Goal: Task Accomplishment & Management: Manage account settings

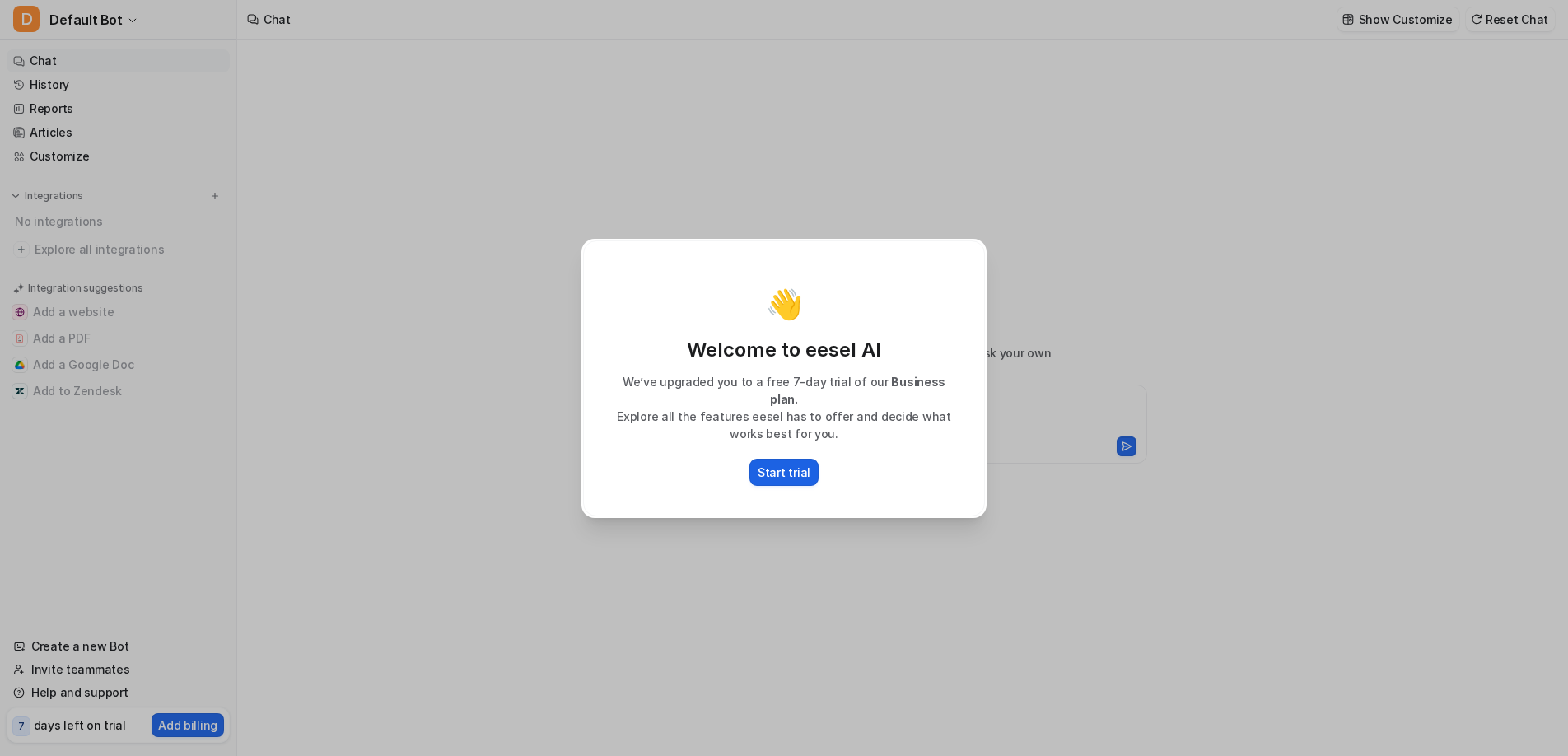
type textarea "**********"
click at [775, 465] on p "Start trial" at bounding box center [783, 472] width 52 height 17
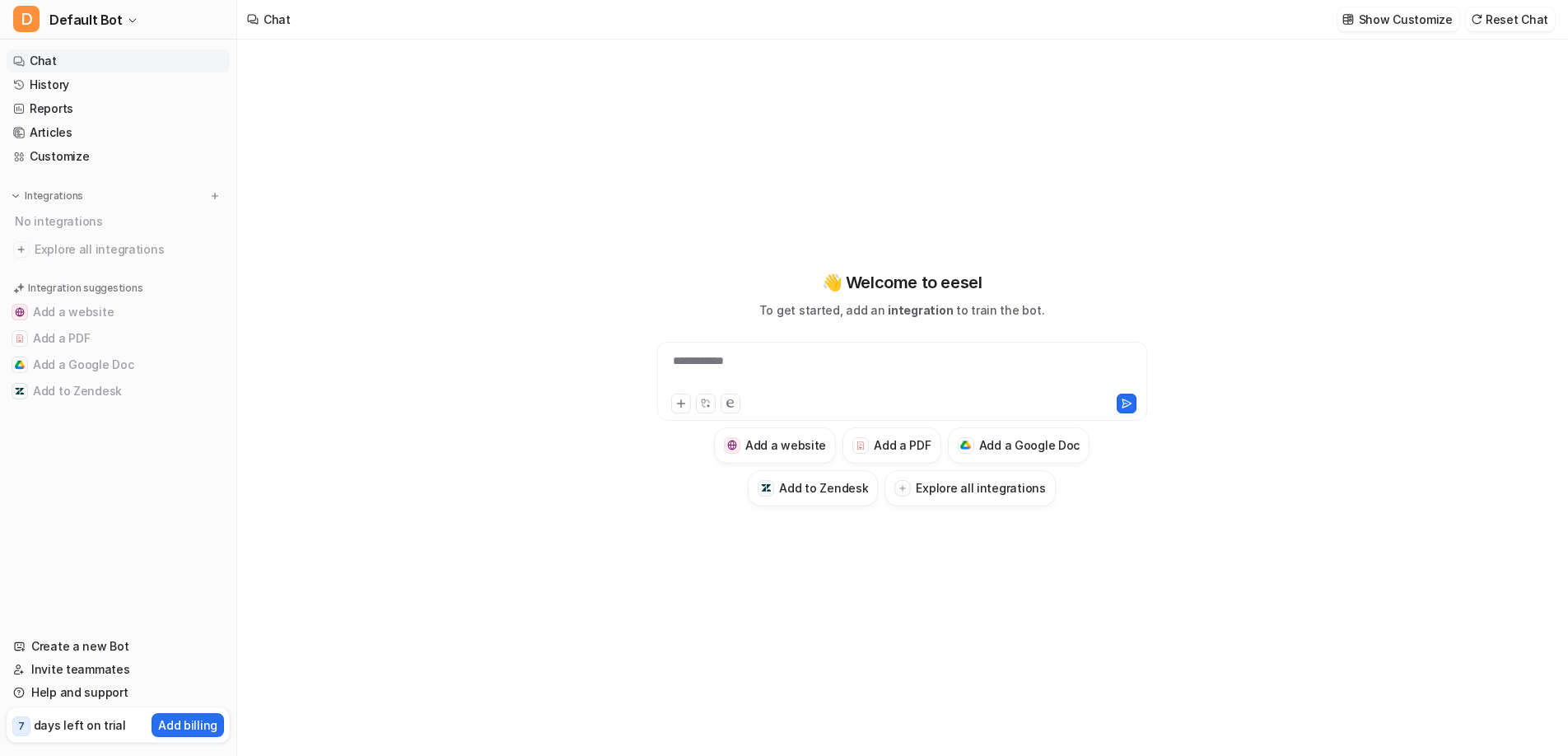
click at [62, 725] on p "days left on trial" at bounding box center [80, 725] width 92 height 17
click at [203, 721] on p "Add billing" at bounding box center [187, 725] width 60 height 17
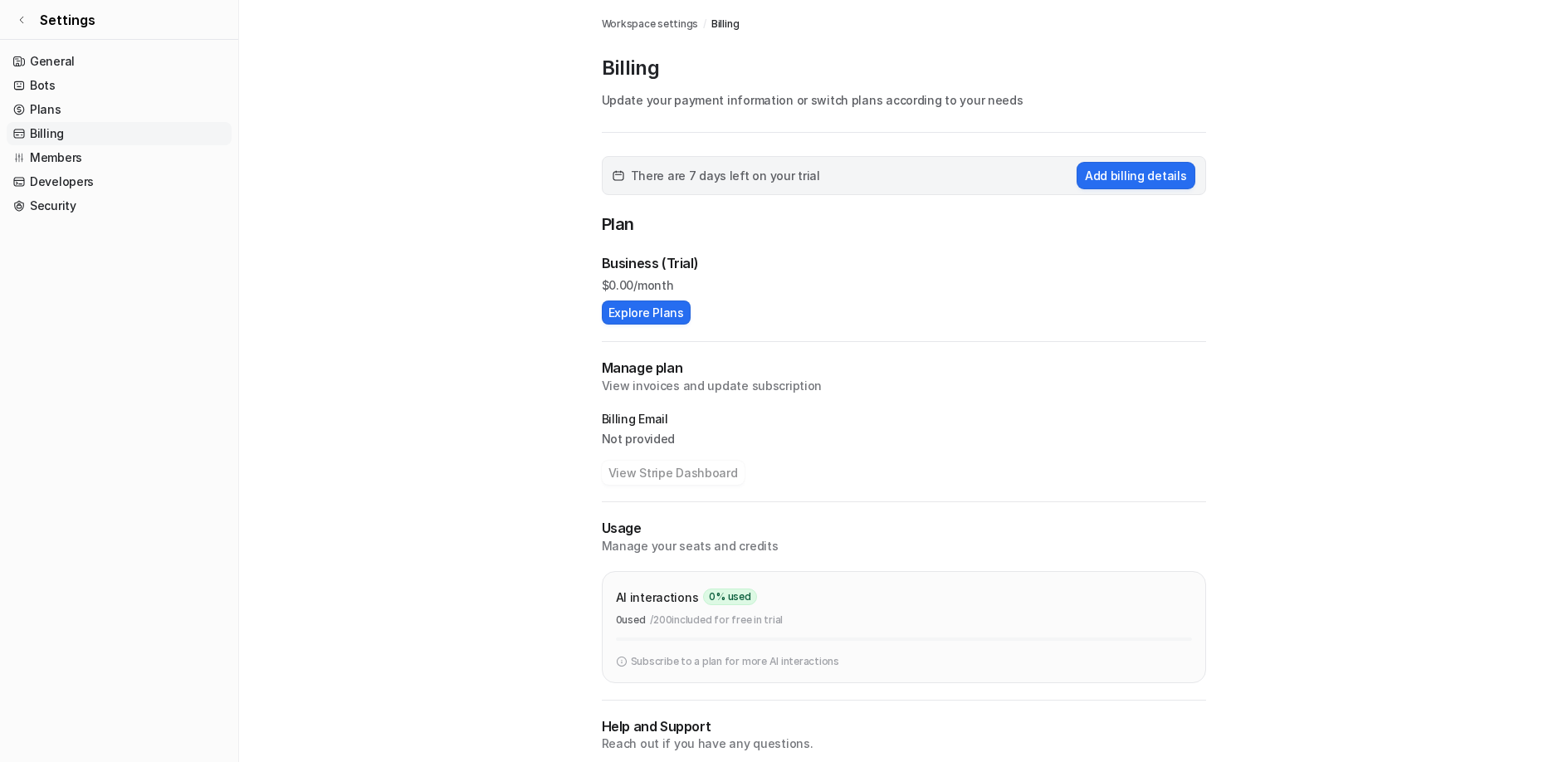
click at [624, 365] on h2 "Manage plan" at bounding box center [903, 368] width 604 height 19
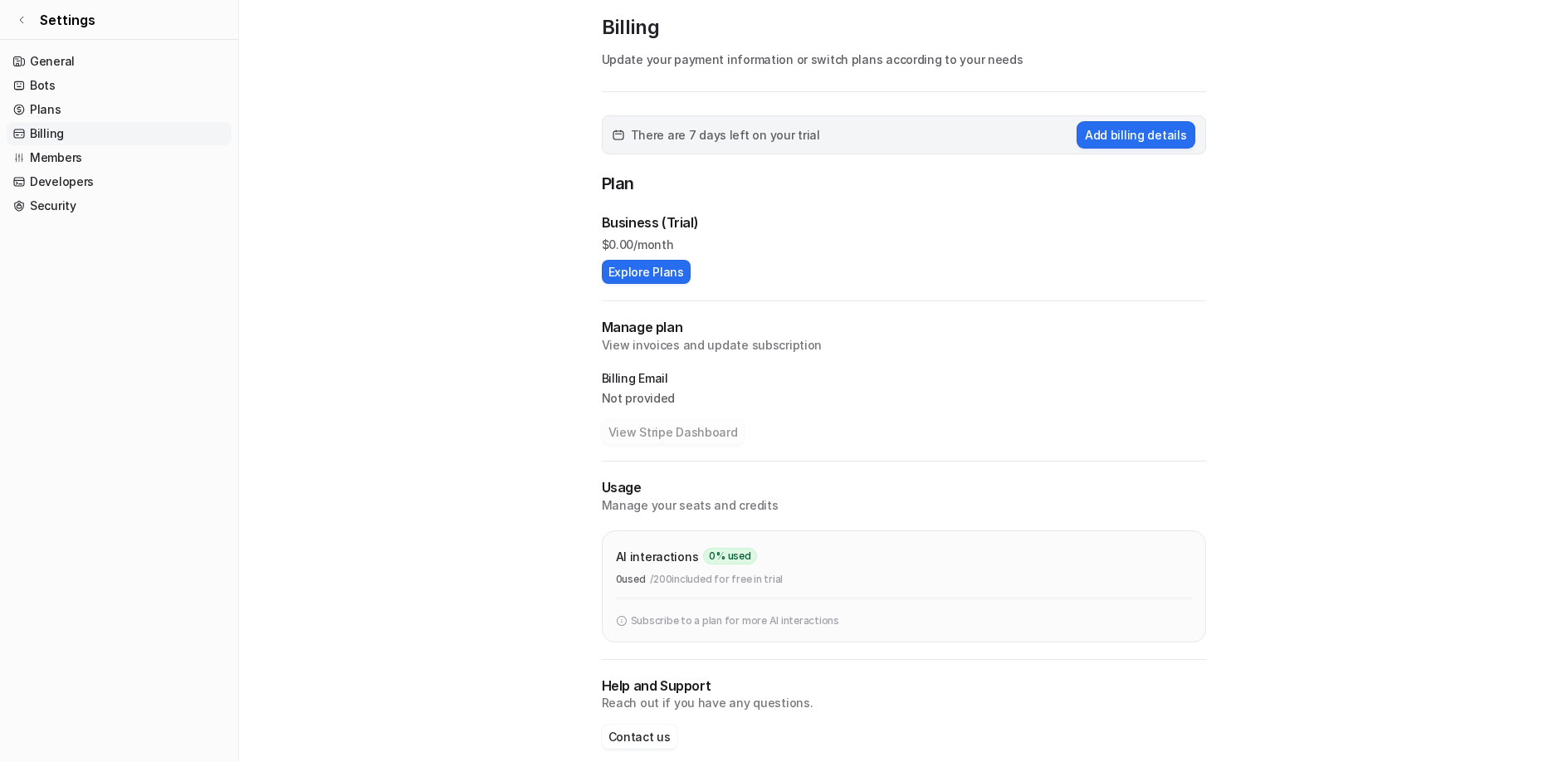
scroll to position [60, 0]
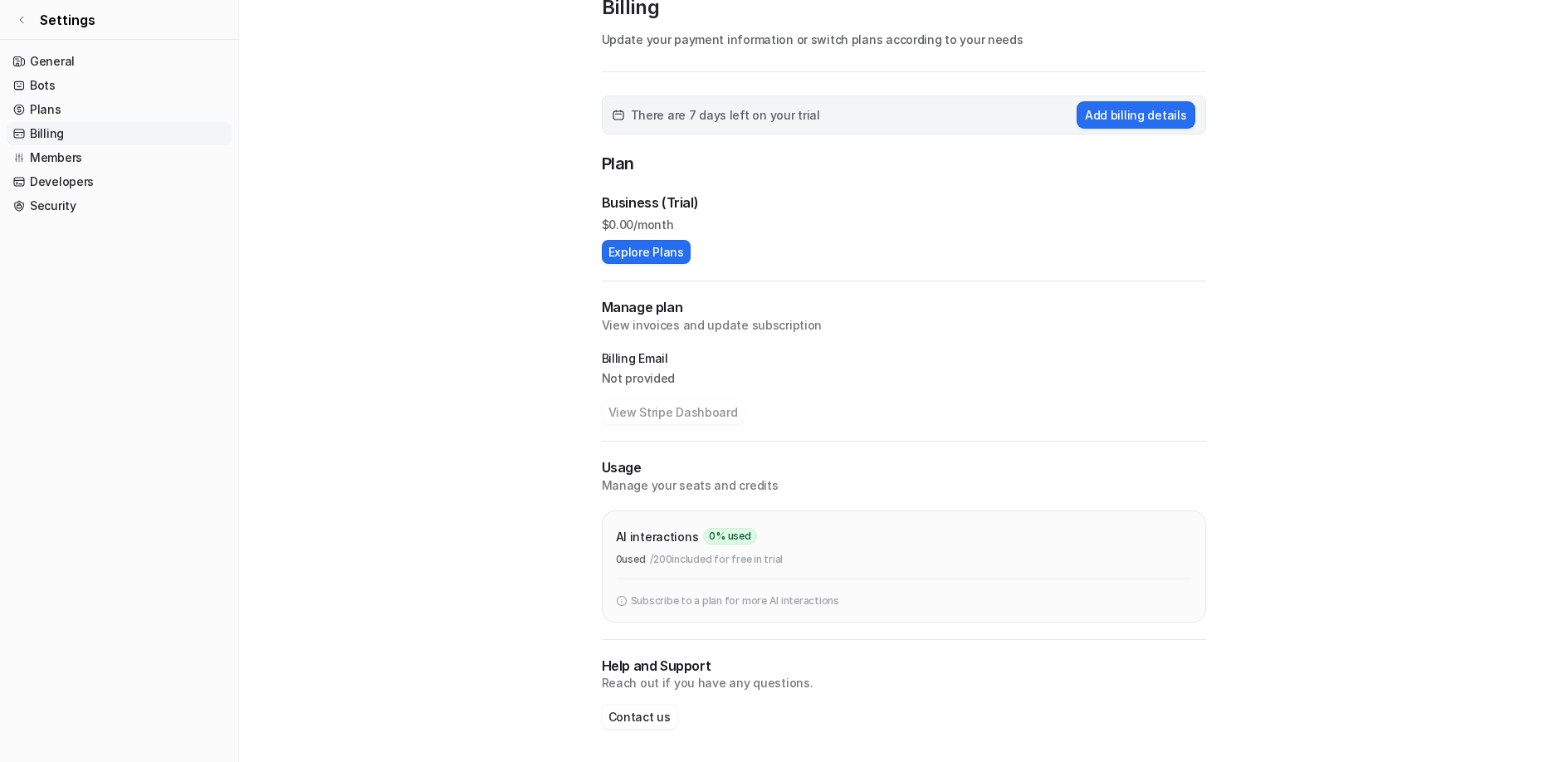
click at [614, 486] on p "Manage your seats and credits" at bounding box center [903, 486] width 604 height 17
drag, startPoint x: 624, startPoint y: 486, endPoint x: 986, endPoint y: 533, distance: 365.0
click at [986, 533] on div "Usage Manage your seats and credits AI interactions 0 % used 0 used / 200 inclu…" at bounding box center [903, 541] width 604 height 165
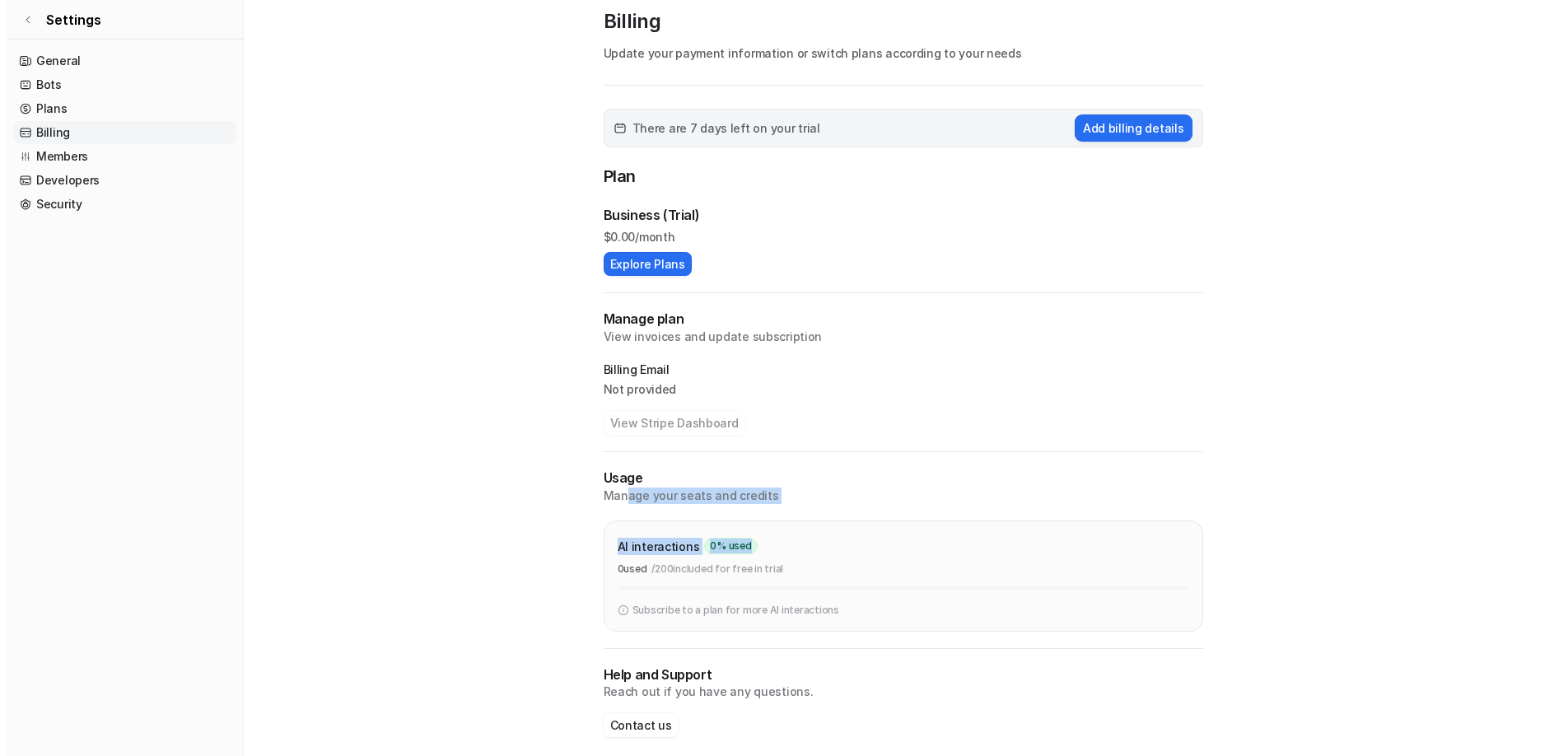
scroll to position [0, 0]
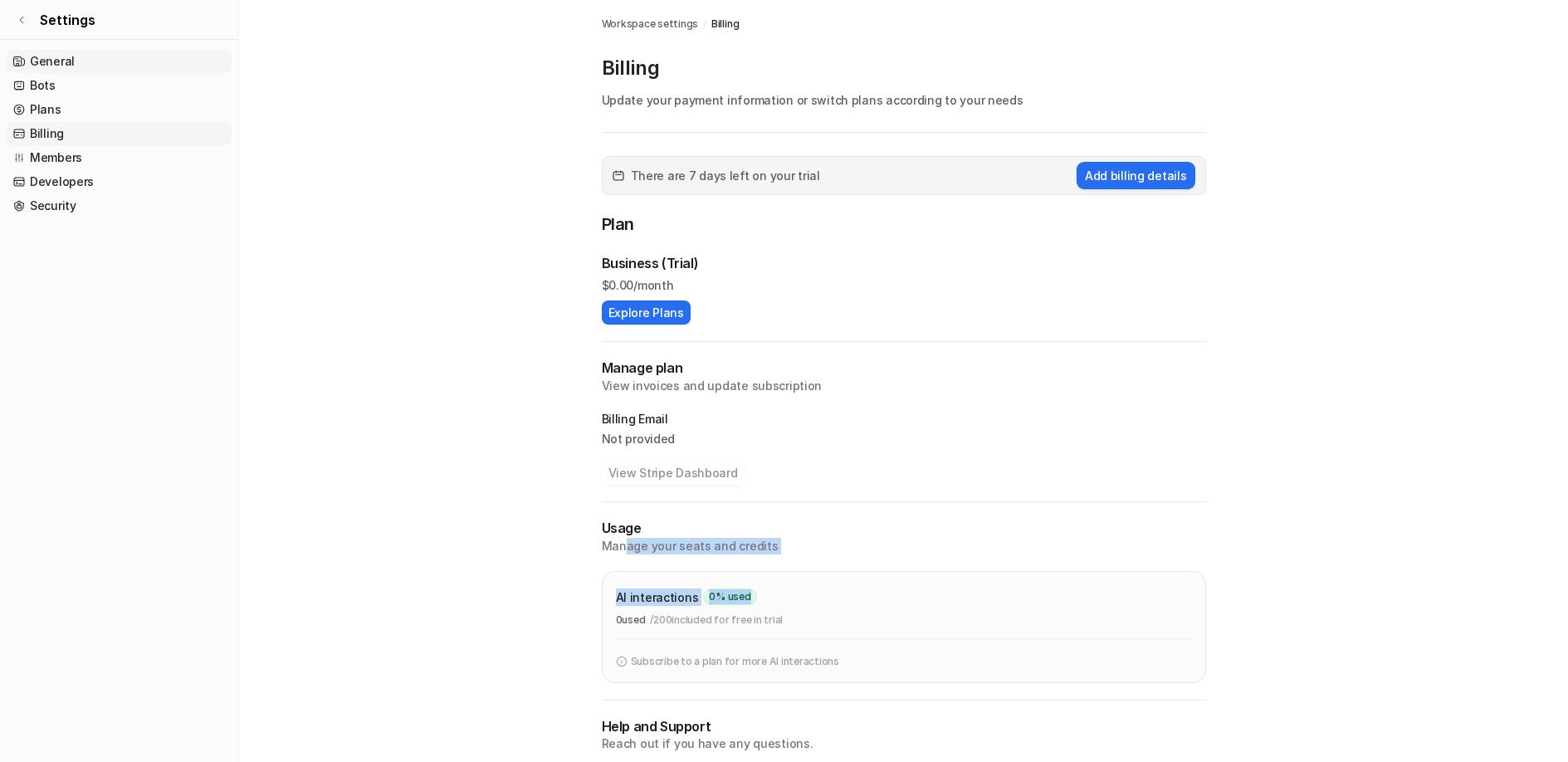
click at [43, 60] on link "General" at bounding box center [118, 61] width 225 height 23
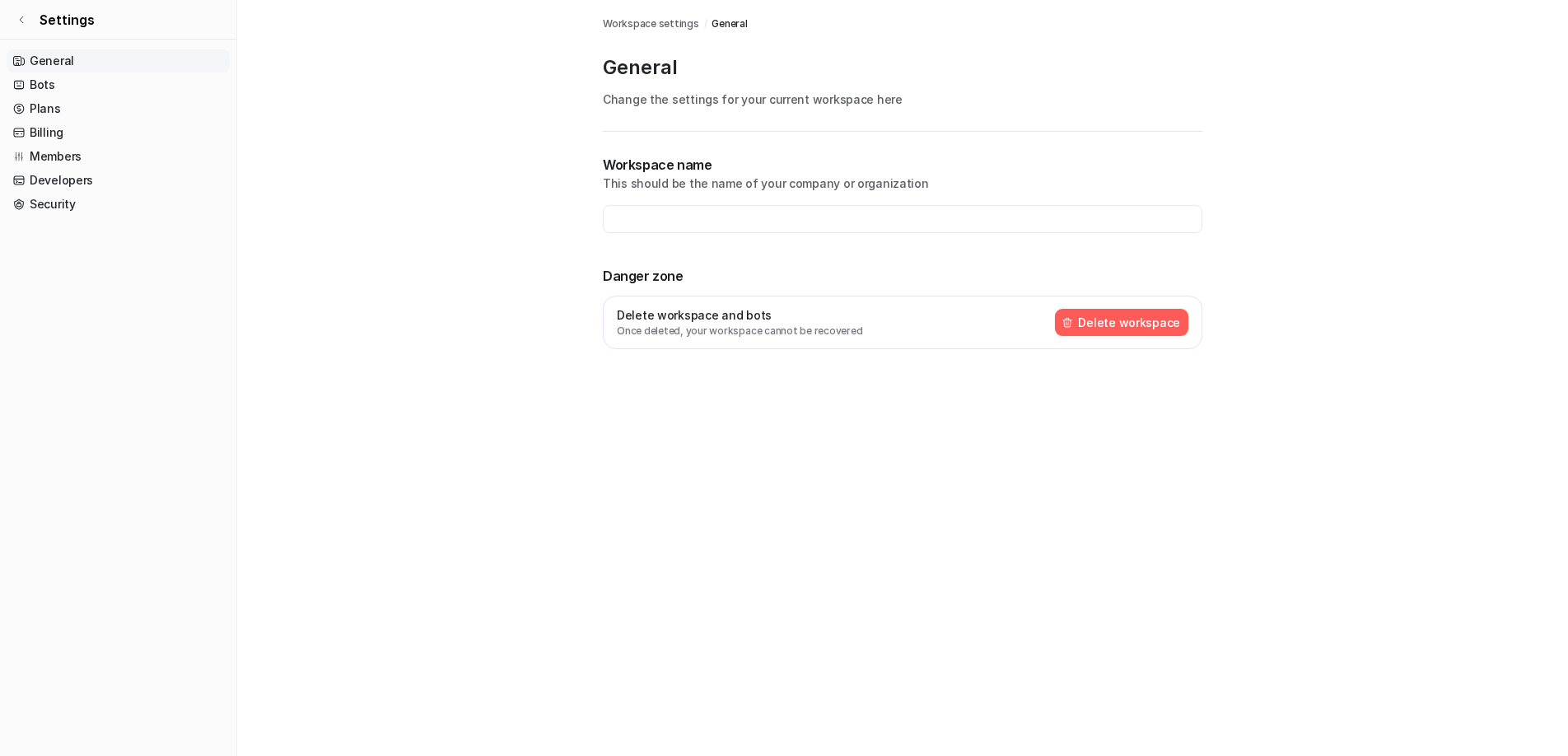
type input "**********"
click at [45, 88] on link "Bots" at bounding box center [118, 85] width 223 height 23
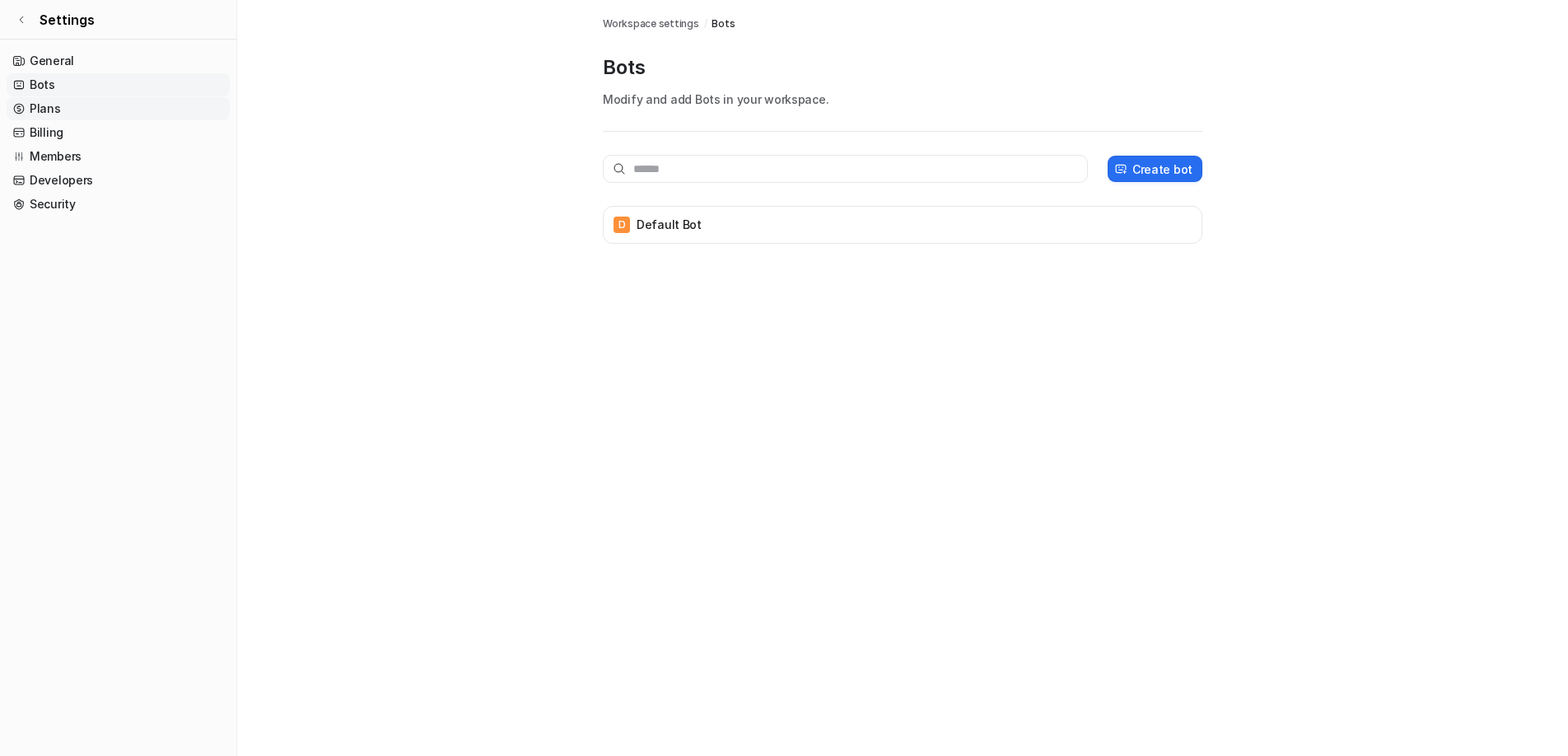
click at [47, 114] on link "Plans" at bounding box center [118, 108] width 223 height 23
